Goal: Find specific page/section: Find specific page/section

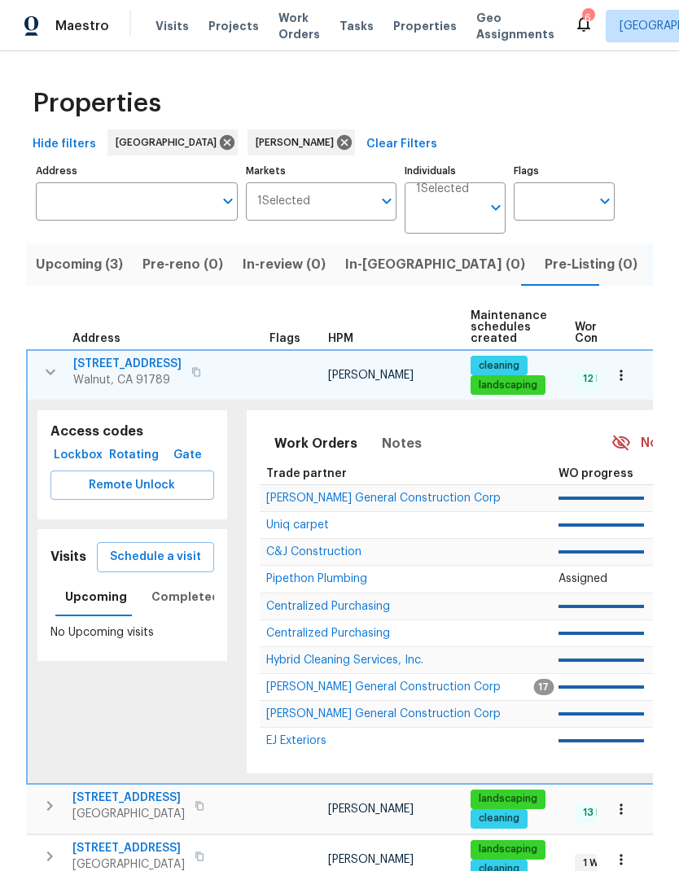
click at [50, 372] on icon "button" at bounding box center [51, 372] width 20 height 20
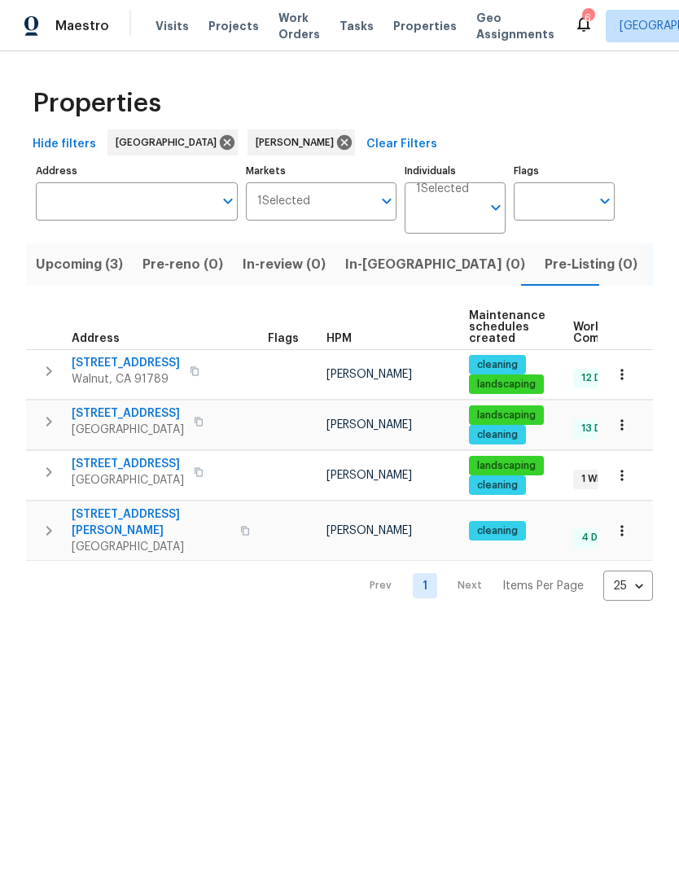
click at [142, 360] on span "[STREET_ADDRESS]" at bounding box center [126, 363] width 108 height 16
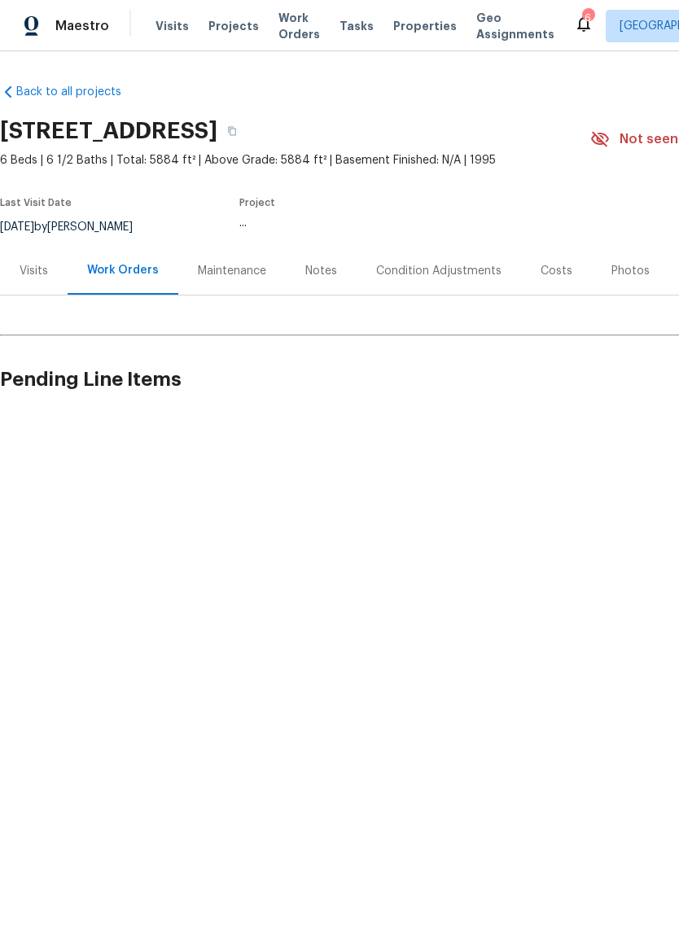
click at [45, 274] on div "Visits" at bounding box center [34, 271] width 28 height 16
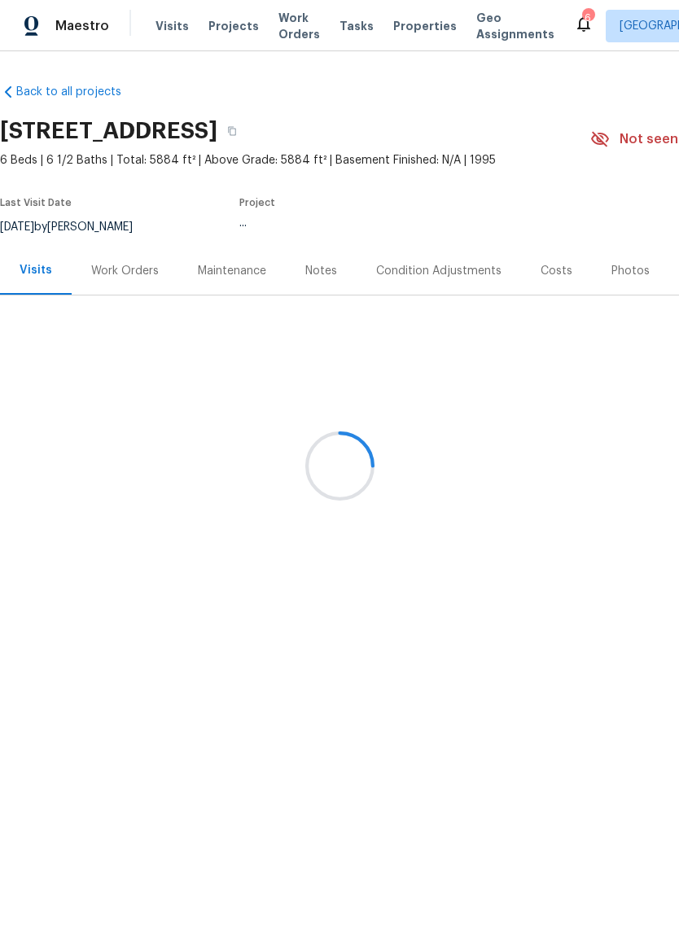
click at [130, 266] on div at bounding box center [339, 466] width 679 height 932
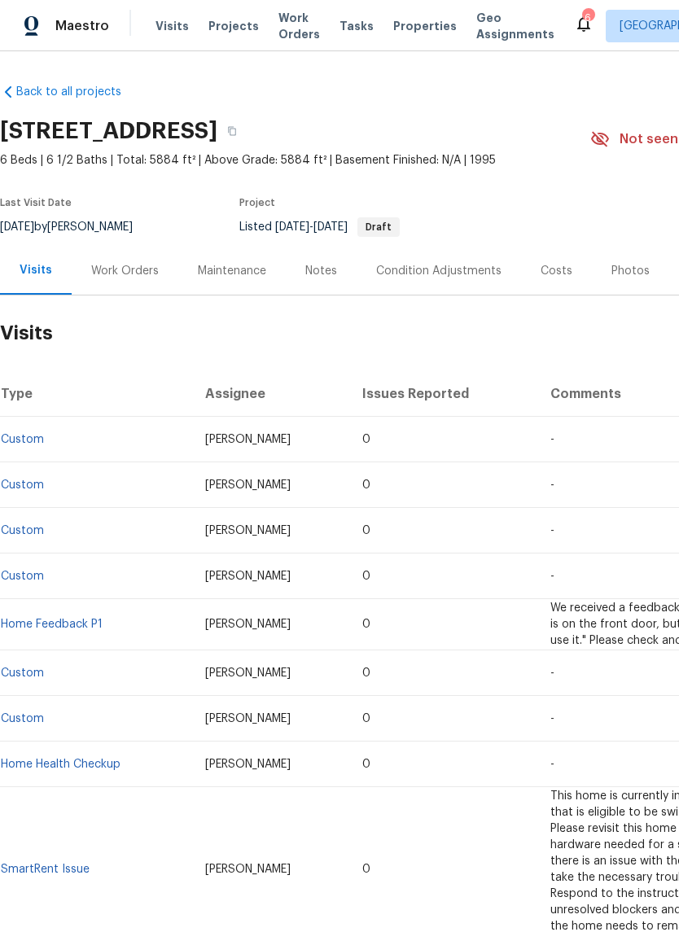
click at [113, 267] on div "Work Orders" at bounding box center [125, 271] width 68 height 16
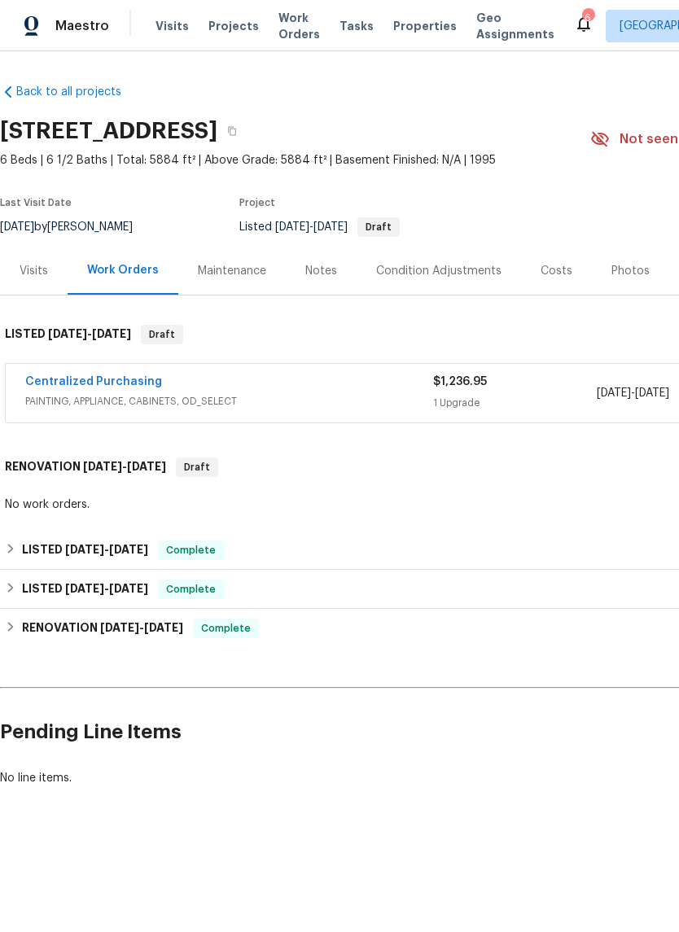
click at [112, 383] on link "Centralized Purchasing" at bounding box center [93, 381] width 137 height 11
